Goal: Navigation & Orientation: Find specific page/section

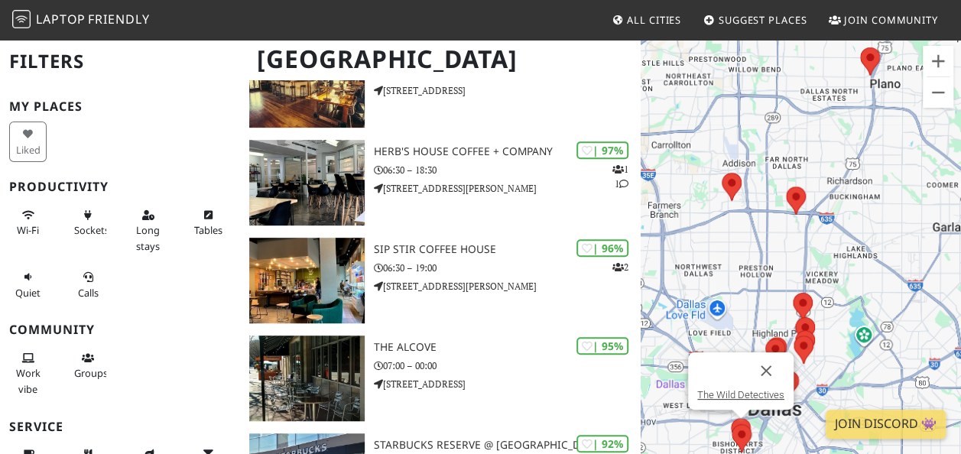
scroll to position [306, 0]
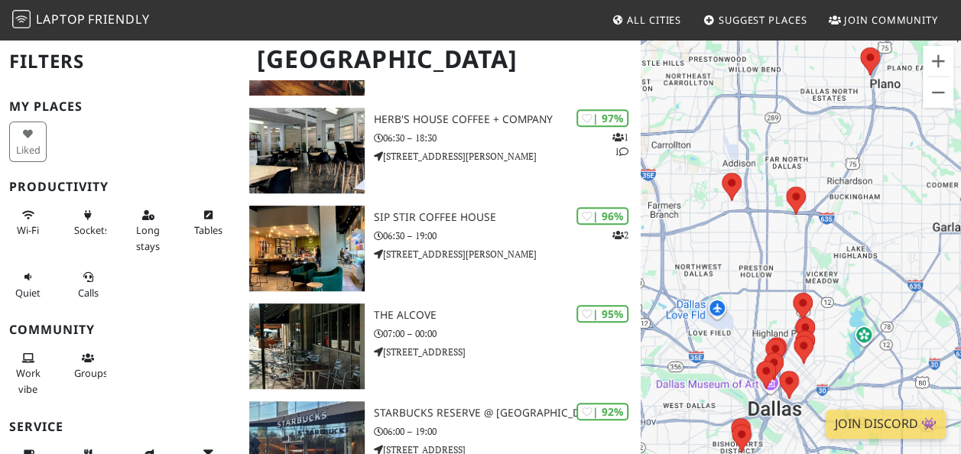
click at [670, 20] on span "All Cities" at bounding box center [654, 20] width 54 height 14
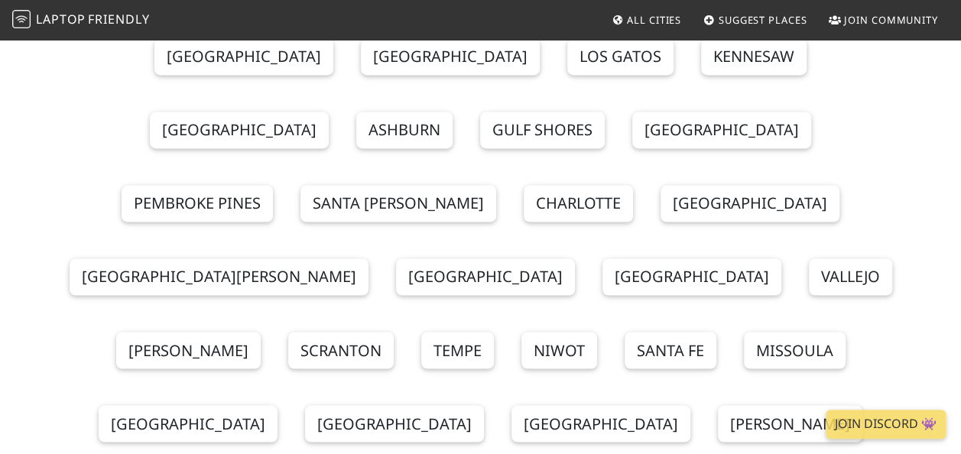
scroll to position [1147, 0]
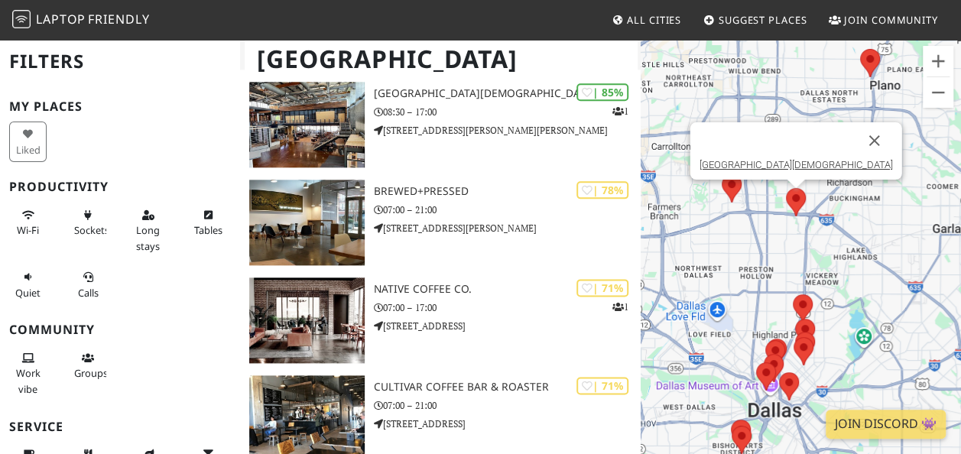
scroll to position [918, 0]
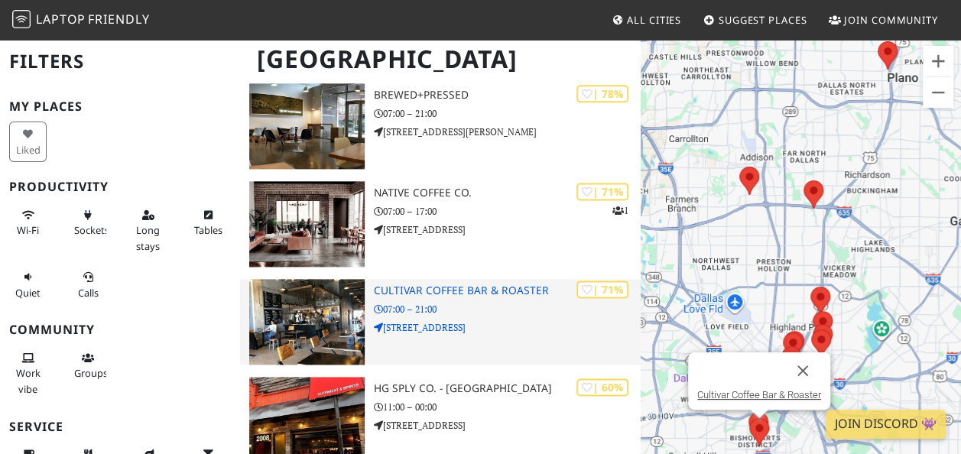
click at [455, 284] on h3 "Cultivar Coffee Bar & Roaster" at bounding box center [507, 290] width 267 height 13
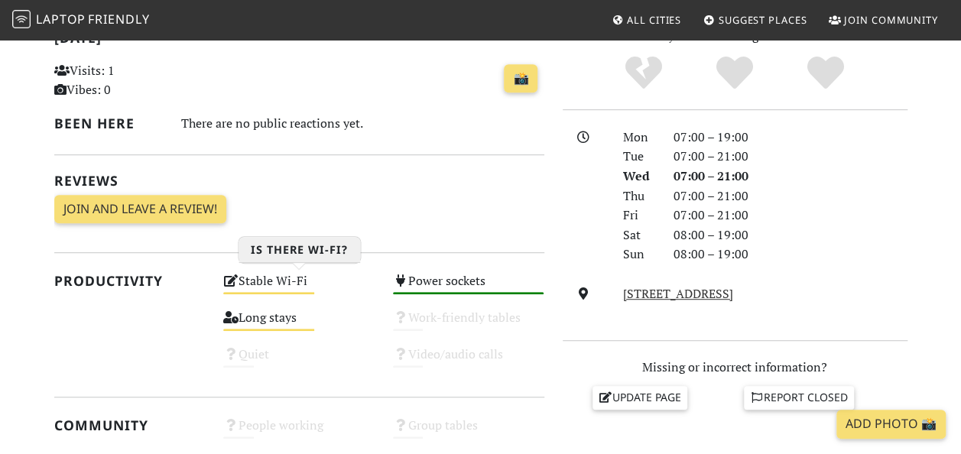
scroll to position [382, 0]
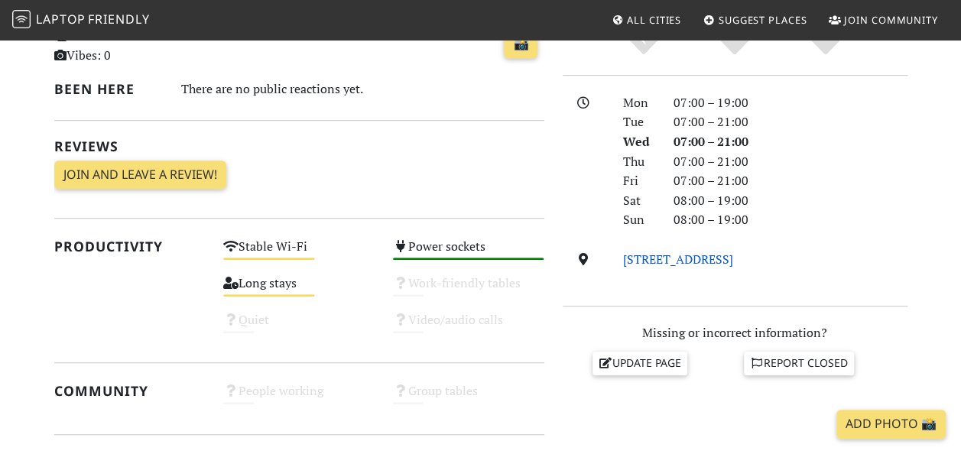
click at [733, 266] on link "313 W Jefferson Blvd, 75208, Dallas" at bounding box center [678, 259] width 110 height 17
